Goal: Task Accomplishment & Management: Manage account settings

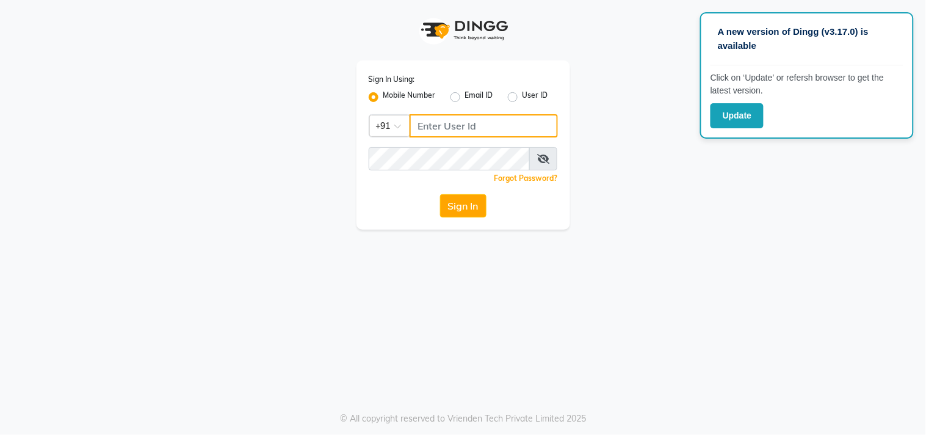
click at [511, 128] on input "Username" at bounding box center [484, 125] width 148 height 23
type input "8437883999"
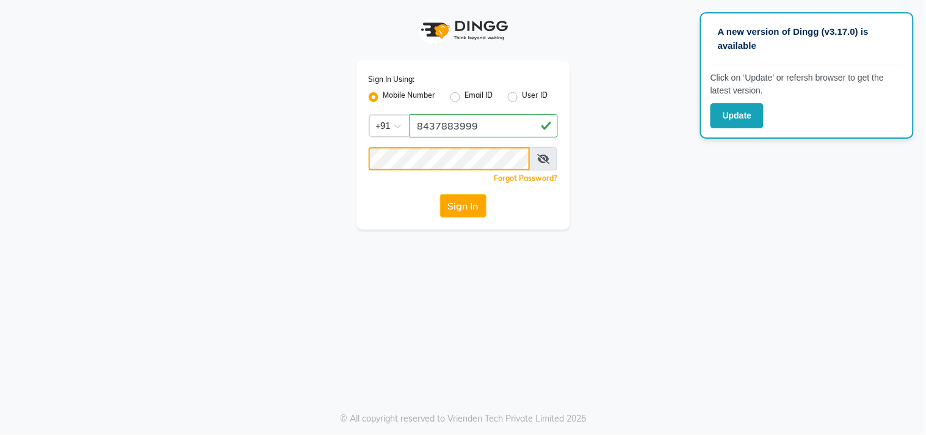
click at [440, 194] on button "Sign In" at bounding box center [463, 205] width 46 height 23
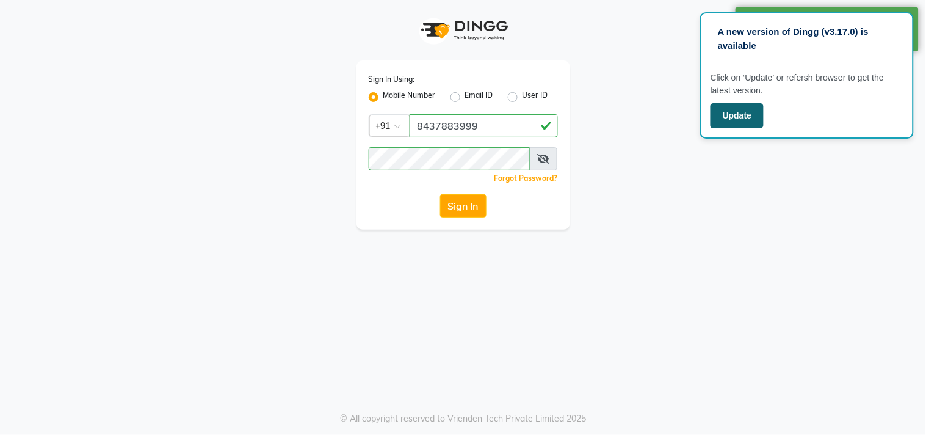
click at [750, 117] on button "Update" at bounding box center [736, 115] width 53 height 25
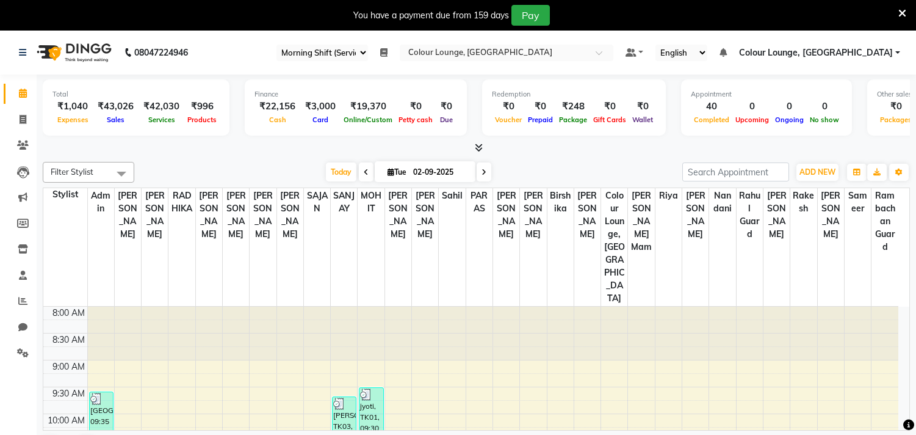
select select "83"
click at [27, 302] on span at bounding box center [22, 301] width 21 height 14
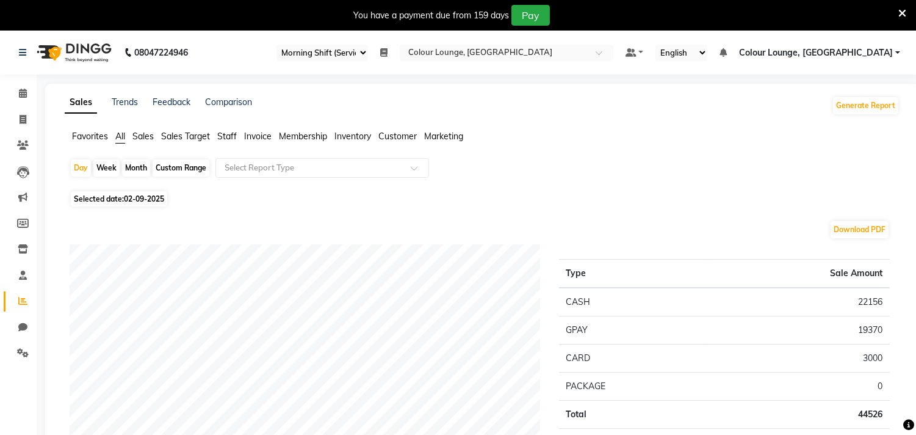
click at [102, 140] on span "Favorites" at bounding box center [90, 136] width 36 height 11
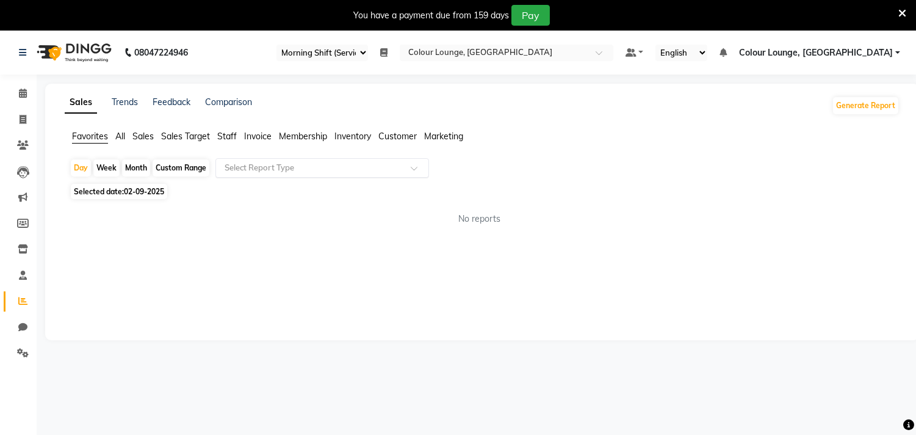
click at [241, 166] on input "text" at bounding box center [310, 168] width 176 height 12
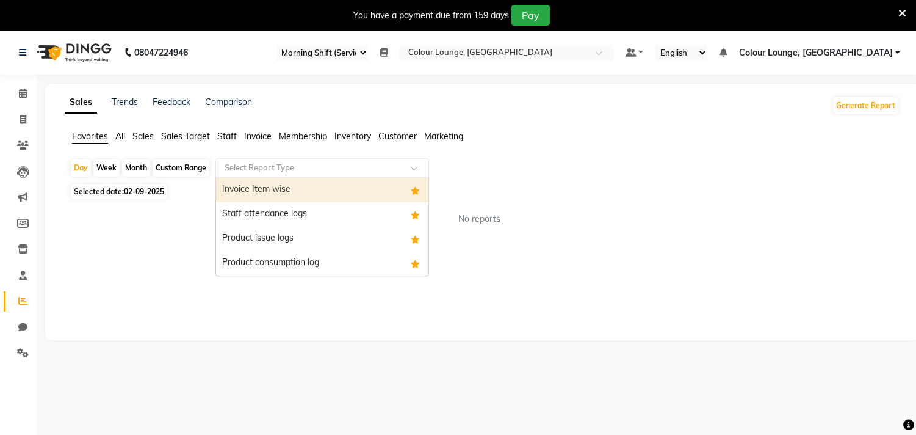
click at [259, 192] on div "Invoice Item wise" at bounding box center [322, 190] width 212 height 24
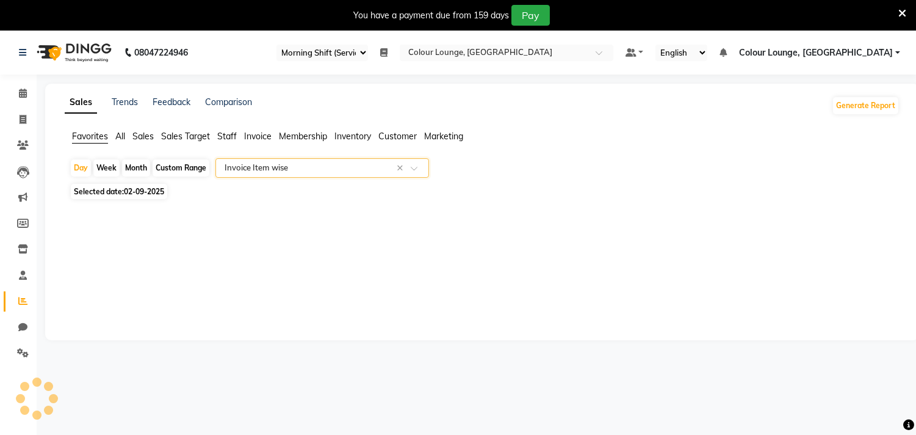
select select "filtered_report"
select select "csv"
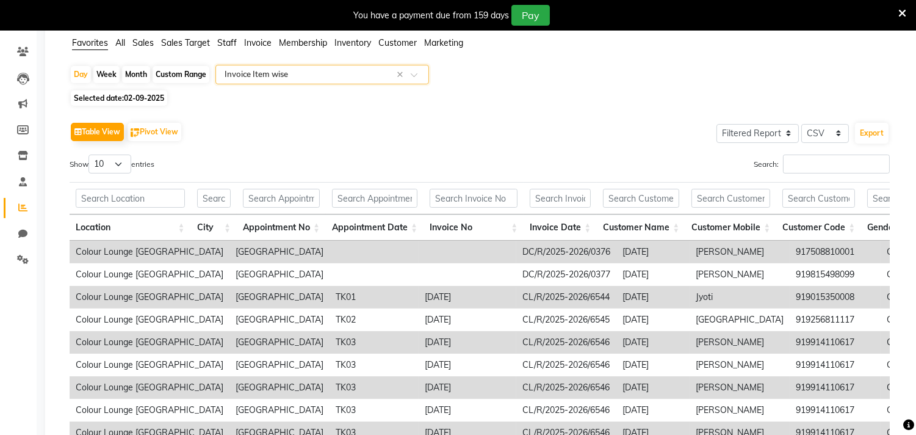
scroll to position [203, 0]
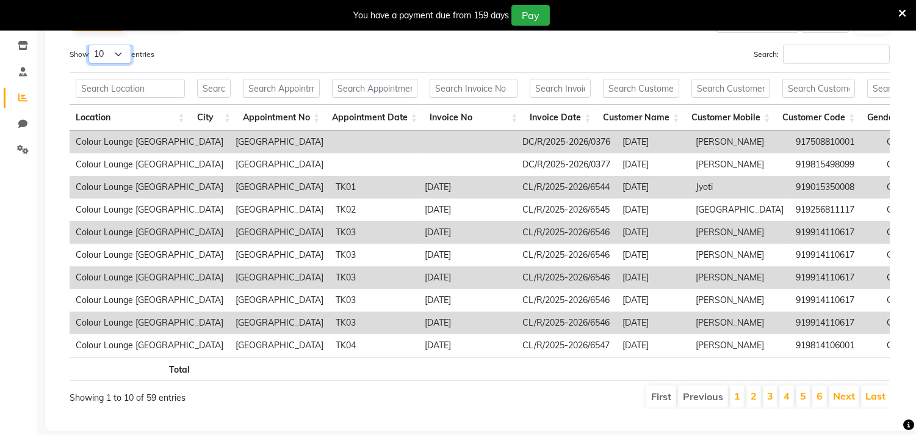
click at [95, 53] on select "10 25 50 100" at bounding box center [110, 54] width 43 height 19
select select "100"
click at [90, 45] on select "10 25 50 100" at bounding box center [110, 54] width 43 height 19
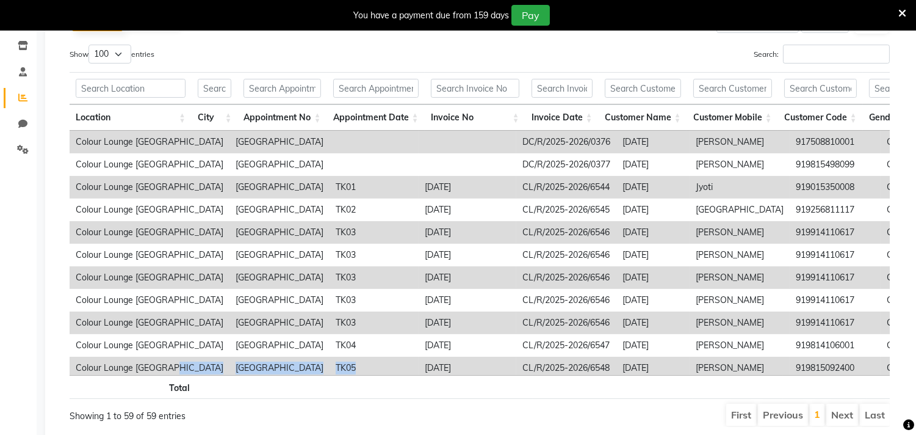
scroll to position [20, 0]
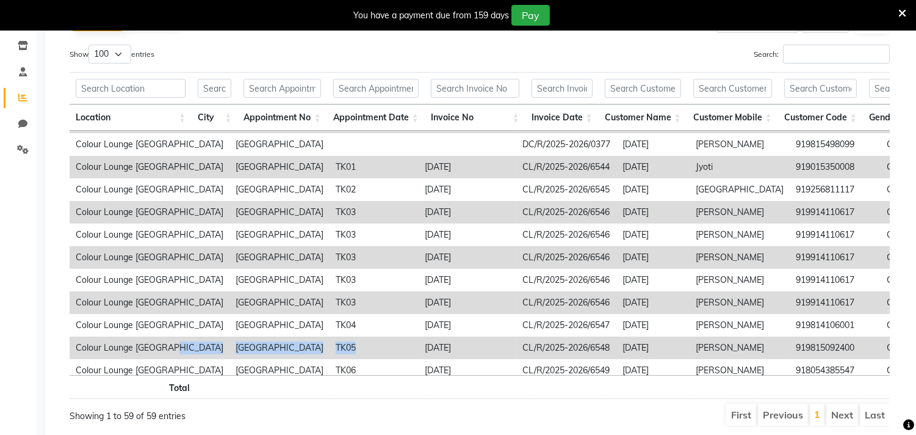
drag, startPoint x: 93, startPoint y: 62, endPoint x: 275, endPoint y: 352, distance: 341.9
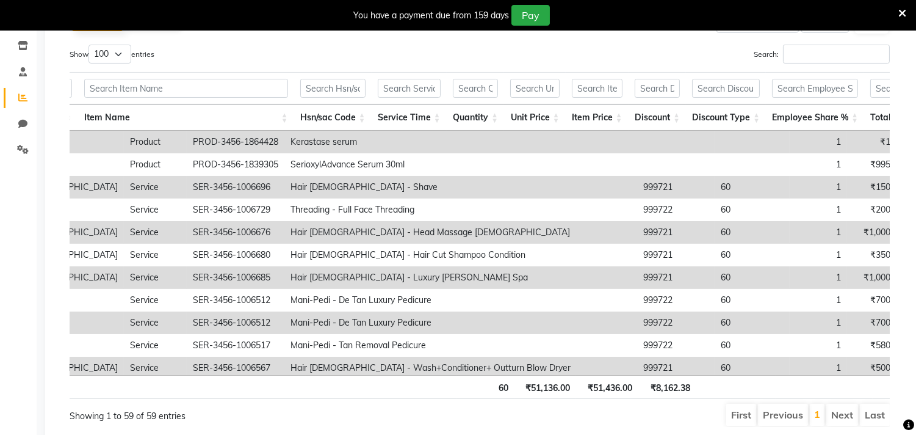
scroll to position [0, 0]
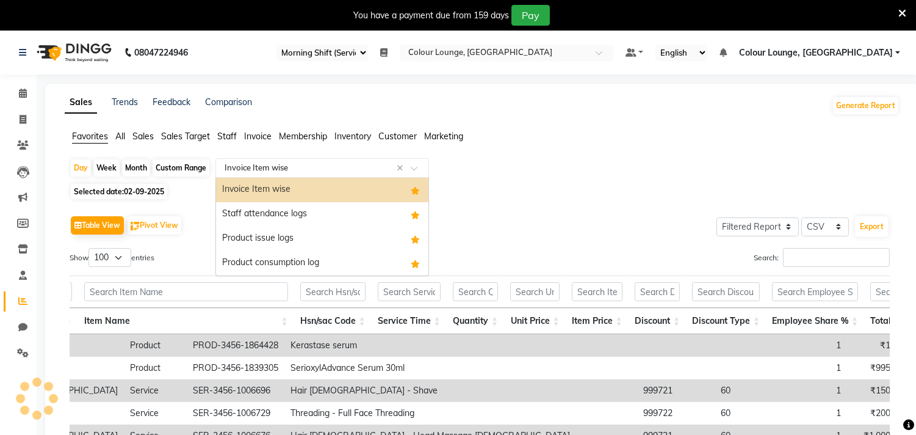
click at [259, 170] on input "text" at bounding box center [310, 168] width 176 height 12
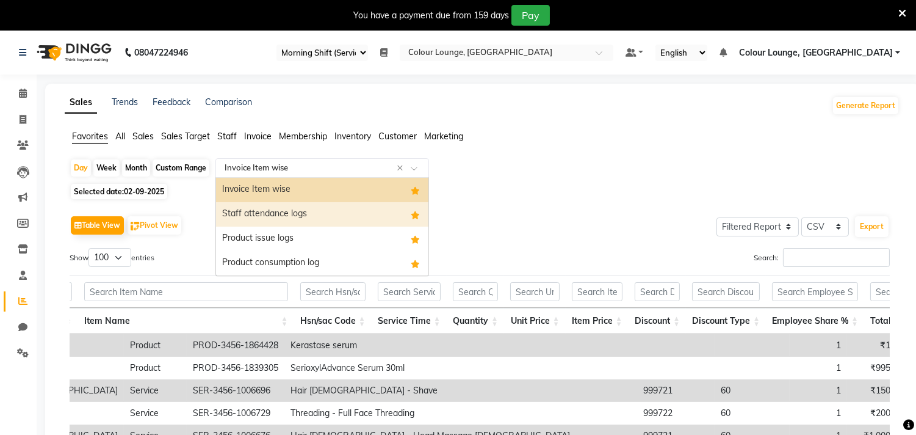
click at [265, 225] on div "Staff attendance logs" at bounding box center [322, 214] width 212 height 24
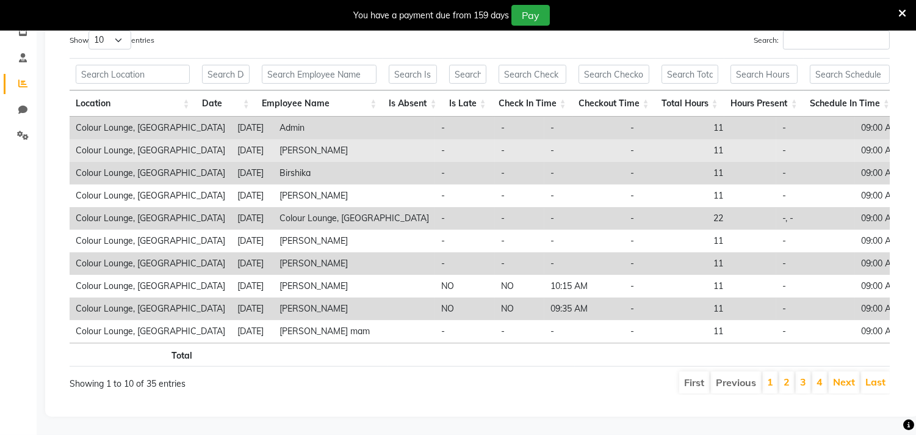
scroll to position [170, 0]
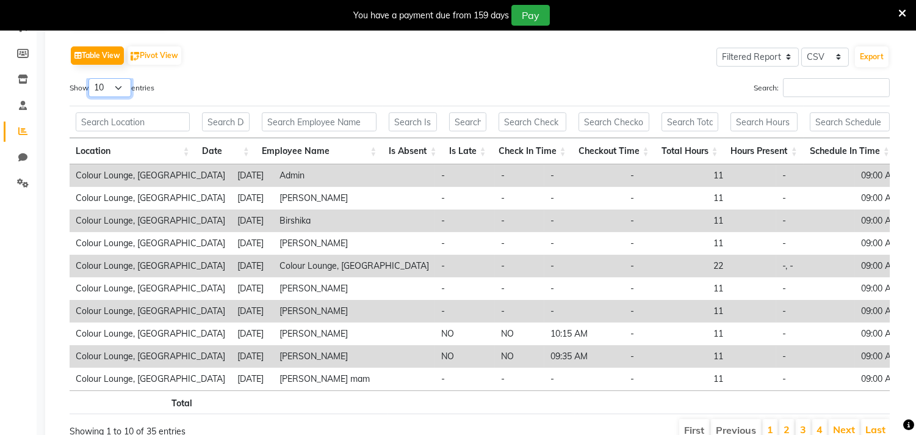
click at [131, 95] on select "10 25 50 100" at bounding box center [110, 87] width 43 height 19
select select "100"
click at [90, 78] on select "10 25 50 100" at bounding box center [110, 87] width 43 height 19
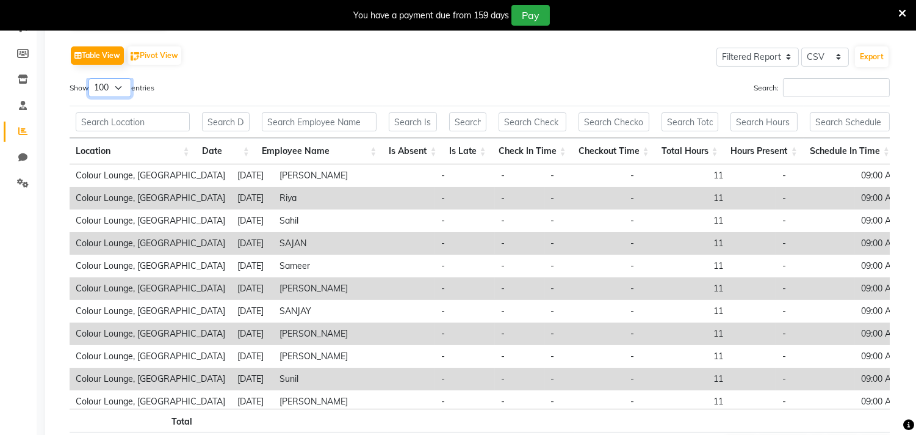
scroll to position [0, 0]
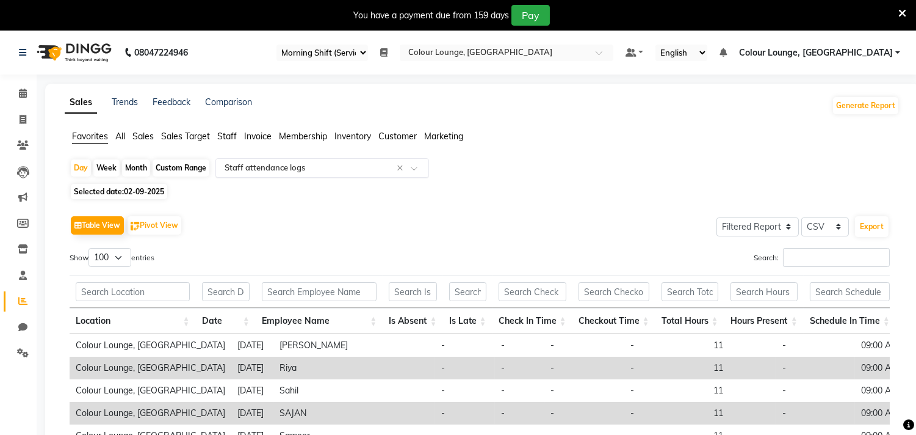
click at [330, 177] on ng-select "Select Report Type × Staff attendance logs ×" at bounding box center [322, 168] width 214 height 20
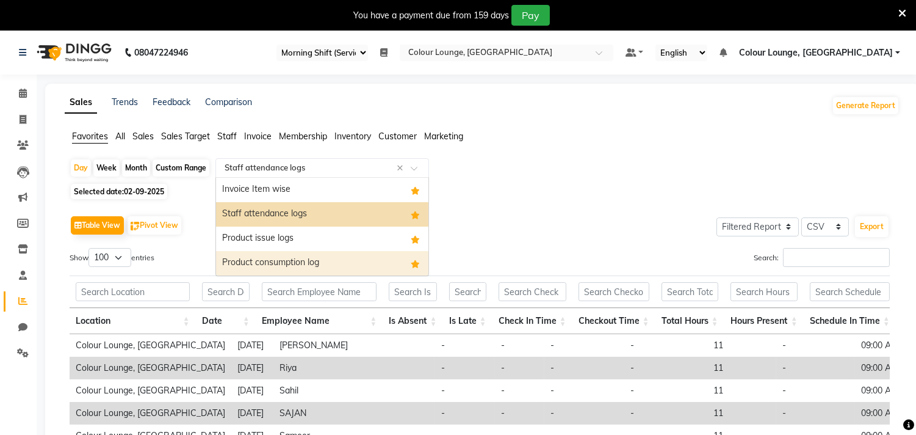
click at [273, 263] on div "Product consumption log" at bounding box center [322, 263] width 212 height 24
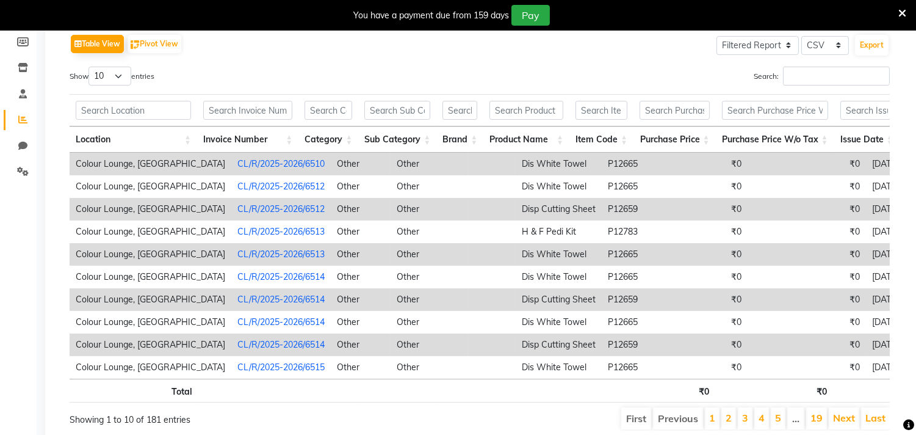
scroll to position [203, 0]
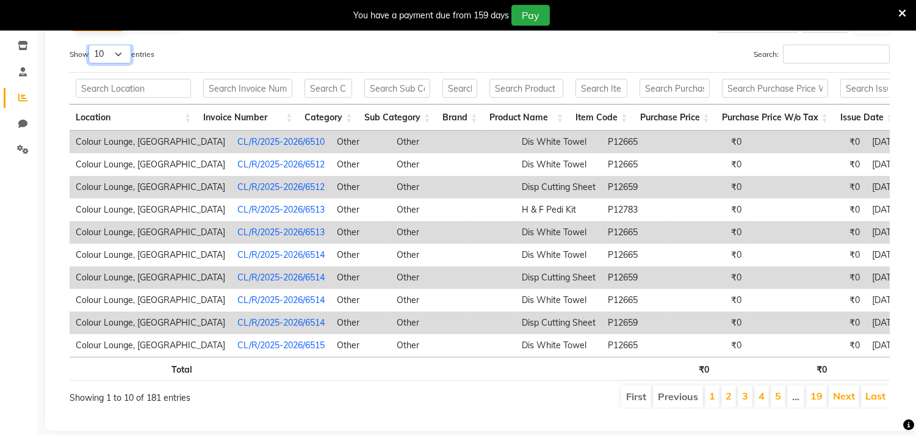
click at [130, 59] on select "10 25 50 100" at bounding box center [110, 54] width 43 height 19
select select "100"
click at [90, 45] on select "10 25 50 100" at bounding box center [110, 54] width 43 height 19
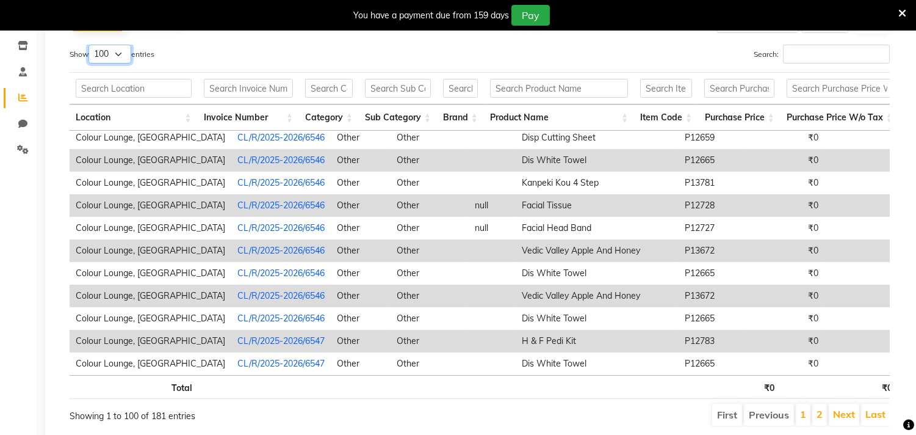
scroll to position [0, 0]
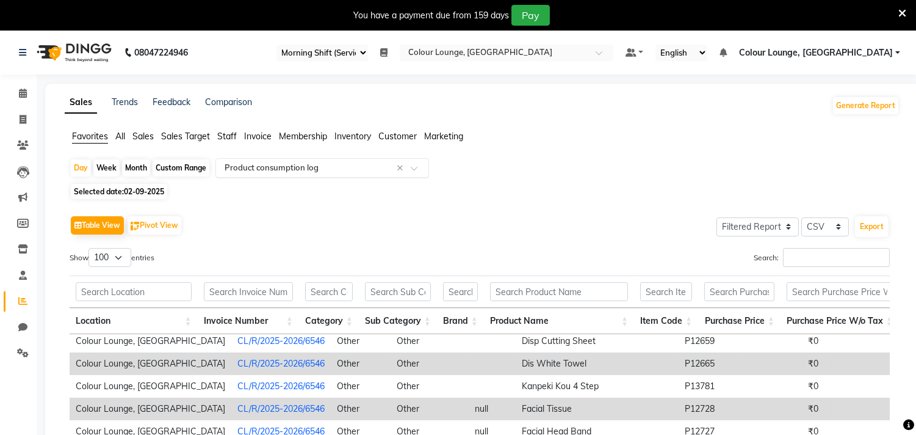
click at [241, 165] on input "text" at bounding box center [310, 168] width 176 height 12
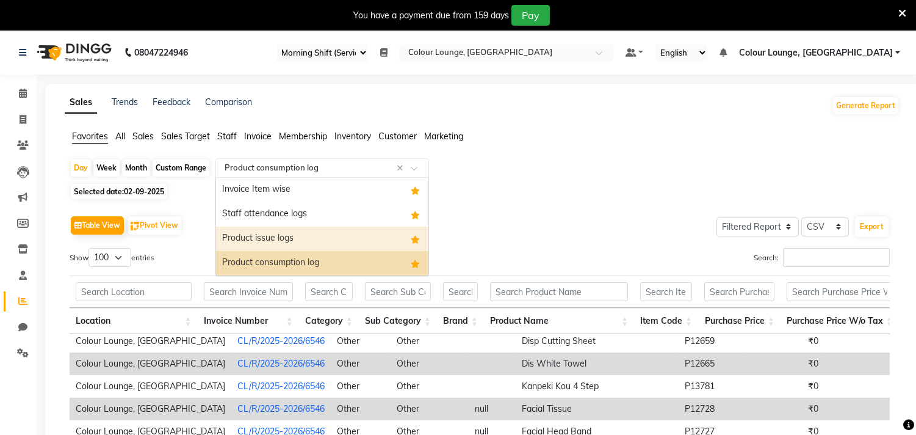
click at [253, 236] on div "Product issue logs" at bounding box center [322, 238] width 212 height 24
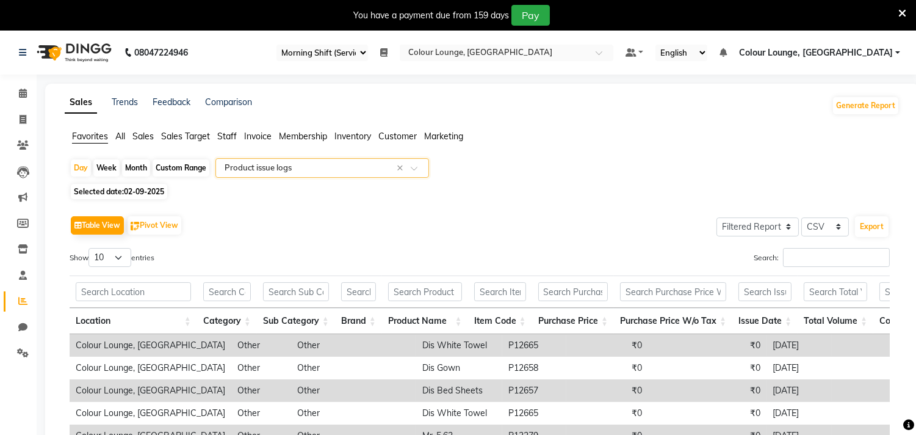
scroll to position [136, 0]
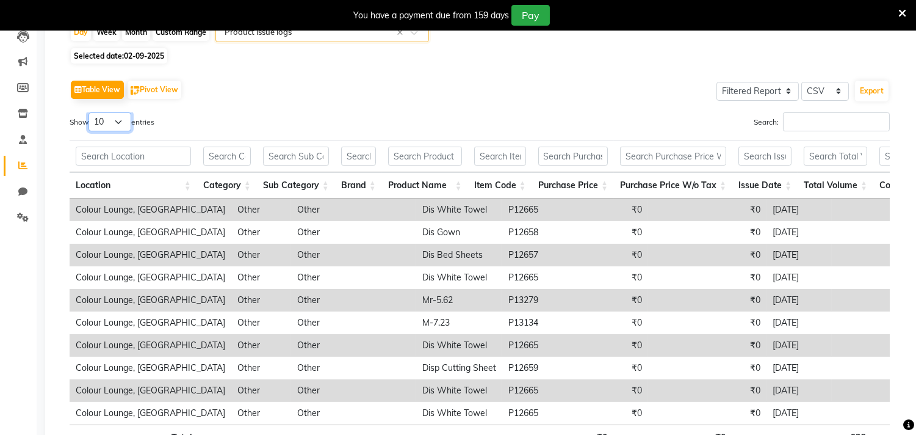
drag, startPoint x: 112, startPoint y: 117, endPoint x: 110, endPoint y: 129, distance: 11.9
click at [112, 117] on select "10 25 50 100" at bounding box center [110, 121] width 43 height 19
select select "100"
click at [90, 112] on select "10 25 50 100" at bounding box center [110, 121] width 43 height 19
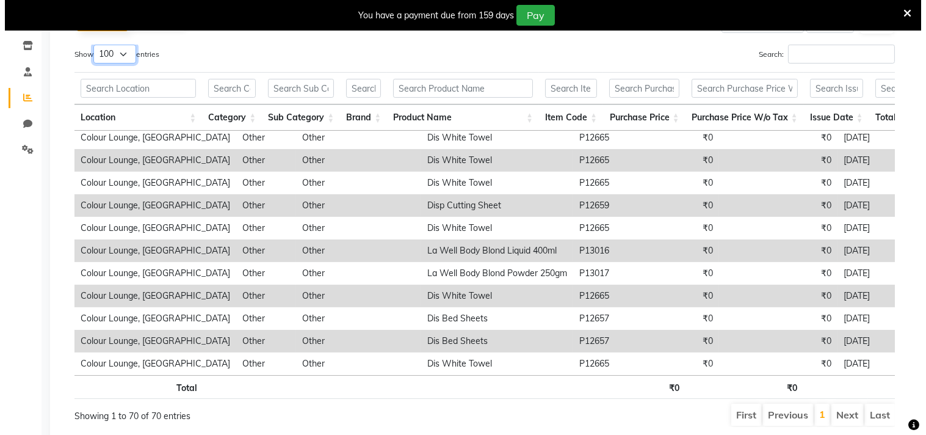
scroll to position [0, 0]
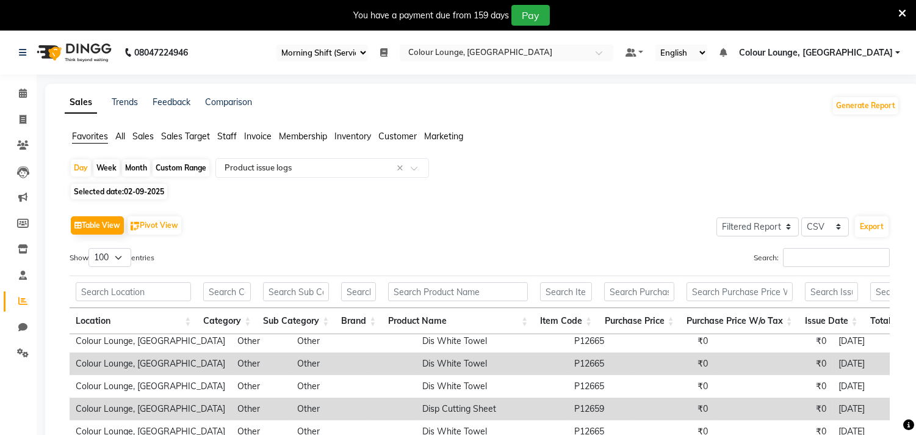
click at [846, 62] on nav "08047224946 Select Register Morning Shift (Service) Evening Shift (Service) Dai…" at bounding box center [458, 53] width 916 height 44
click at [843, 51] on span "Colour Lounge, [GEOGRAPHIC_DATA]" at bounding box center [816, 52] width 154 height 13
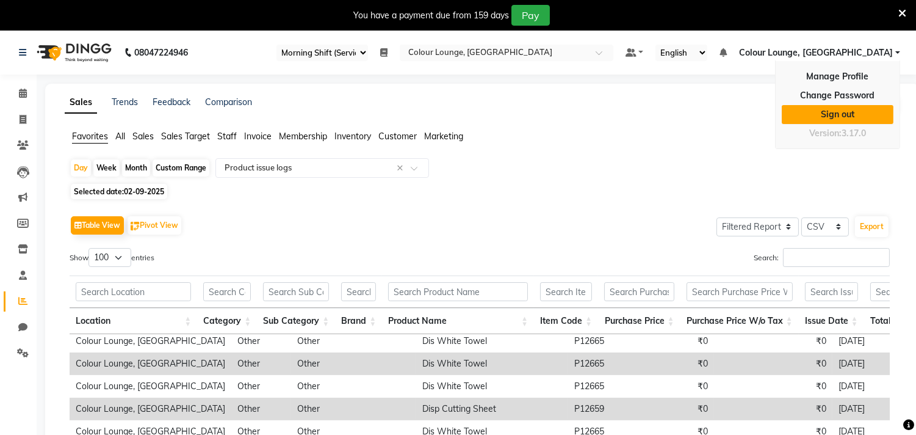
click at [839, 111] on link "Sign out" at bounding box center [838, 114] width 112 height 19
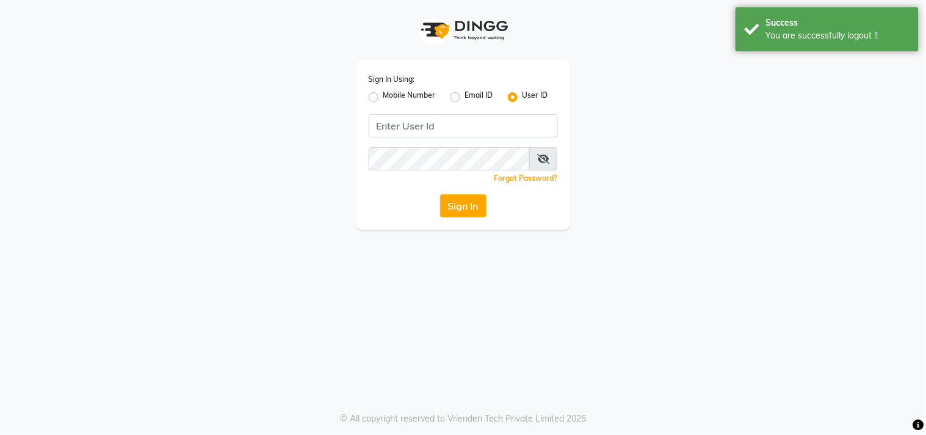
click at [378, 95] on div "Mobile Number" at bounding box center [402, 97] width 67 height 15
click at [381, 93] on div "Mobile Number" at bounding box center [402, 97] width 67 height 15
click at [407, 98] on label "Mobile Number" at bounding box center [409, 97] width 52 height 15
click at [391, 98] on input "Mobile Number" at bounding box center [387, 94] width 8 height 8
radio input "true"
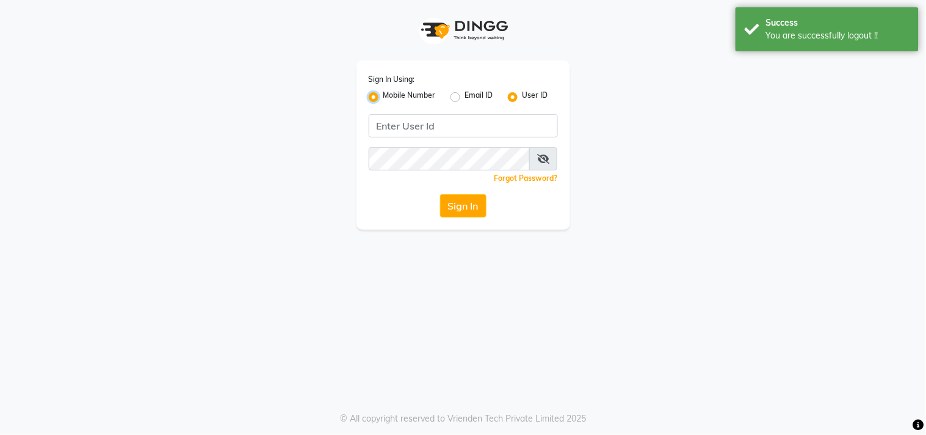
radio input "false"
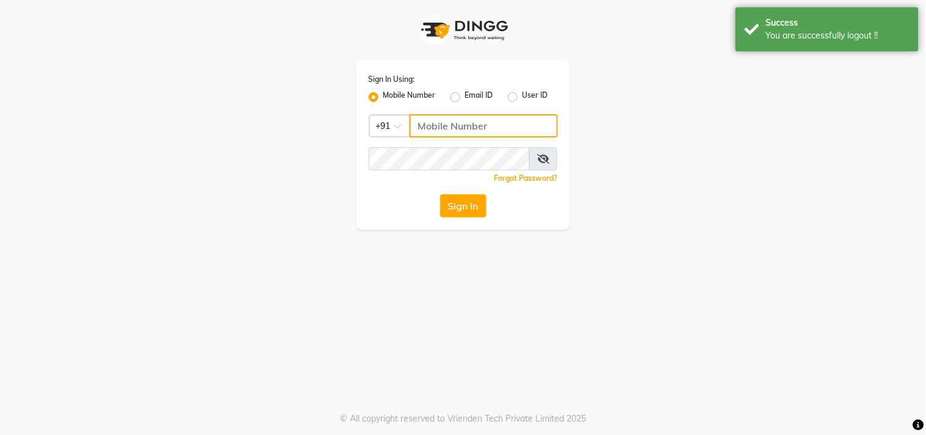
click at [438, 134] on input "Username" at bounding box center [484, 125] width 148 height 23
type input "84"
